Goal: Task Accomplishment & Management: Manage account settings

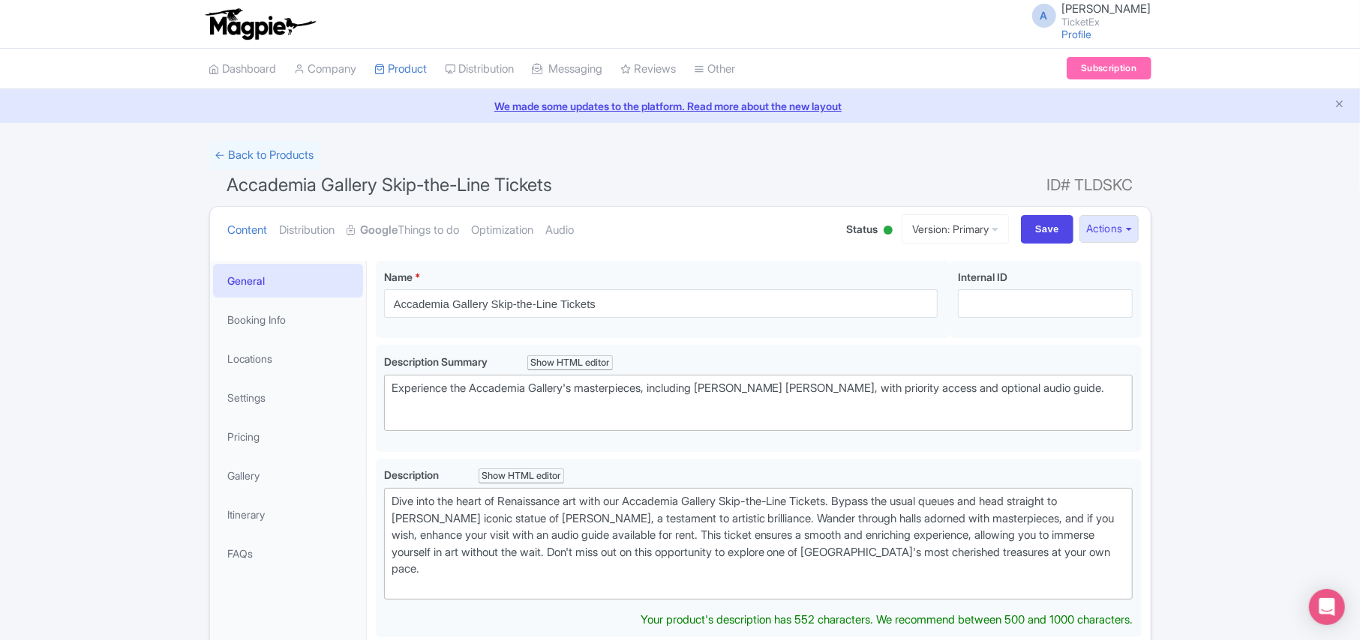
type trix-editor "<div>Dive into the heart of Renaissance art with our Accademia Gallery Skip-the…"
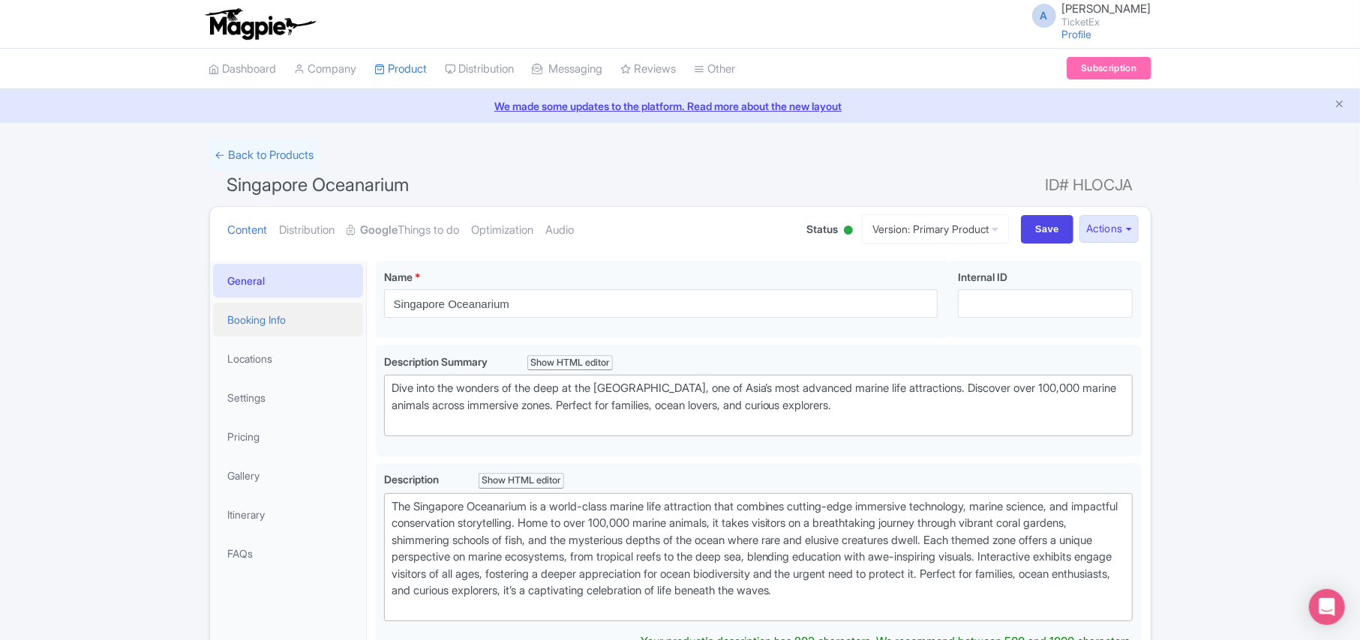
type trix-editor "<div>&nbsp;The Singapore Oceanarium is a world-class marine life attraction tha…"
